Goal: Task Accomplishment & Management: Manage account settings

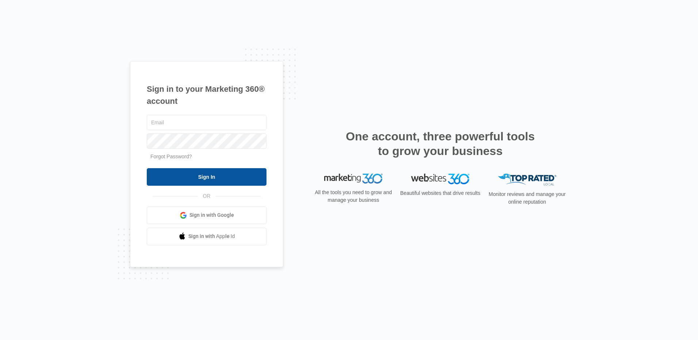
type input "[EMAIL_ADDRESS][DOMAIN_NAME]"
click at [218, 177] on input "Sign In" at bounding box center [207, 177] width 120 height 18
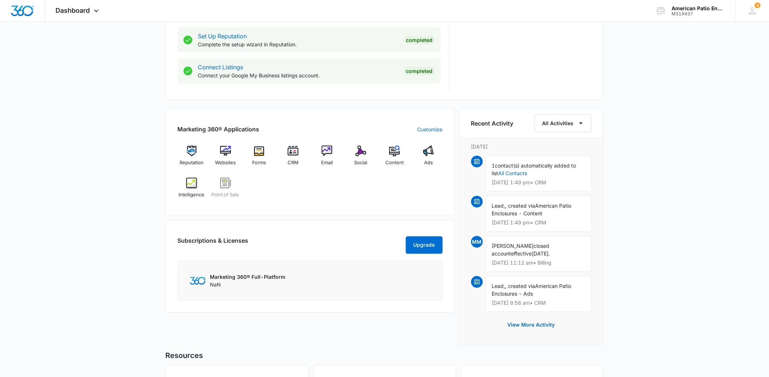
scroll to position [354, 0]
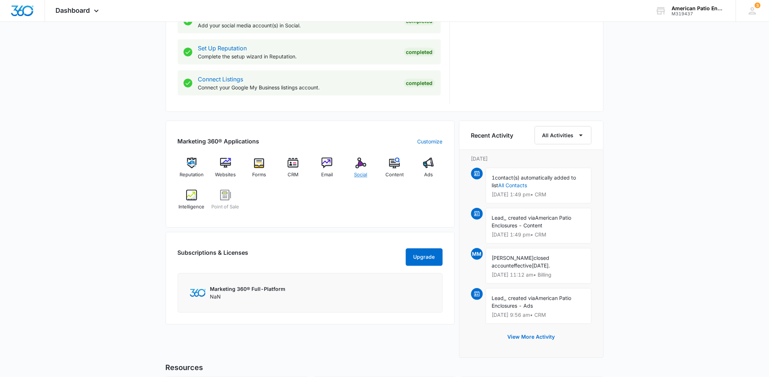
click at [362, 165] on img at bounding box center [361, 163] width 11 height 11
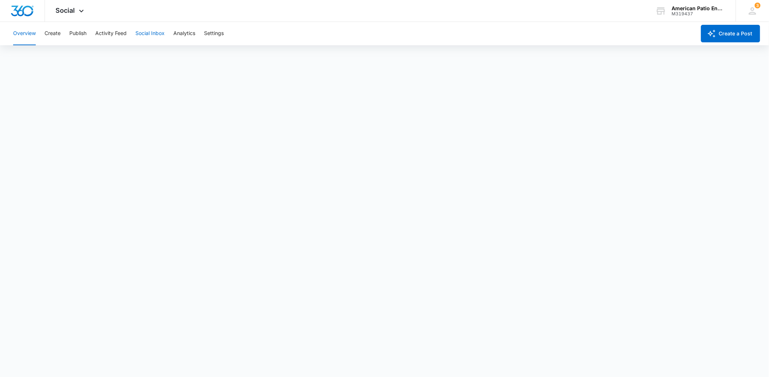
click at [152, 30] on button "Social Inbox" at bounding box center [149, 33] width 29 height 23
click at [50, 31] on button "Create" at bounding box center [53, 33] width 16 height 23
click at [125, 52] on button "Recommendations" at bounding box center [114, 56] width 44 height 20
click at [77, 58] on button "Approvals" at bounding box center [71, 56] width 24 height 20
click at [114, 35] on button "Activity Feed" at bounding box center [110, 33] width 31 height 23
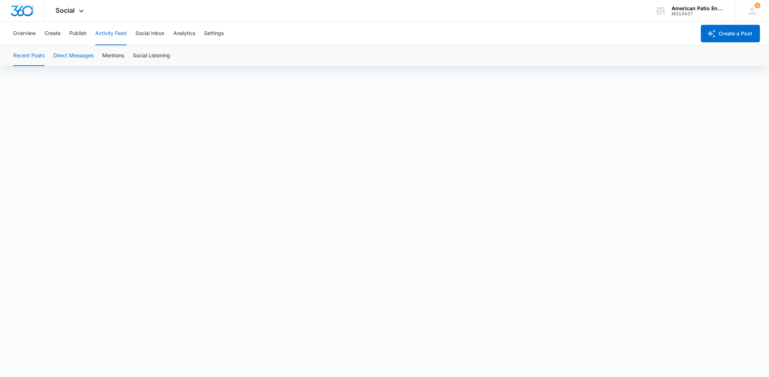
click at [77, 58] on button "Direct Messages" at bounding box center [73, 56] width 40 height 20
